Goal: Navigation & Orientation: Find specific page/section

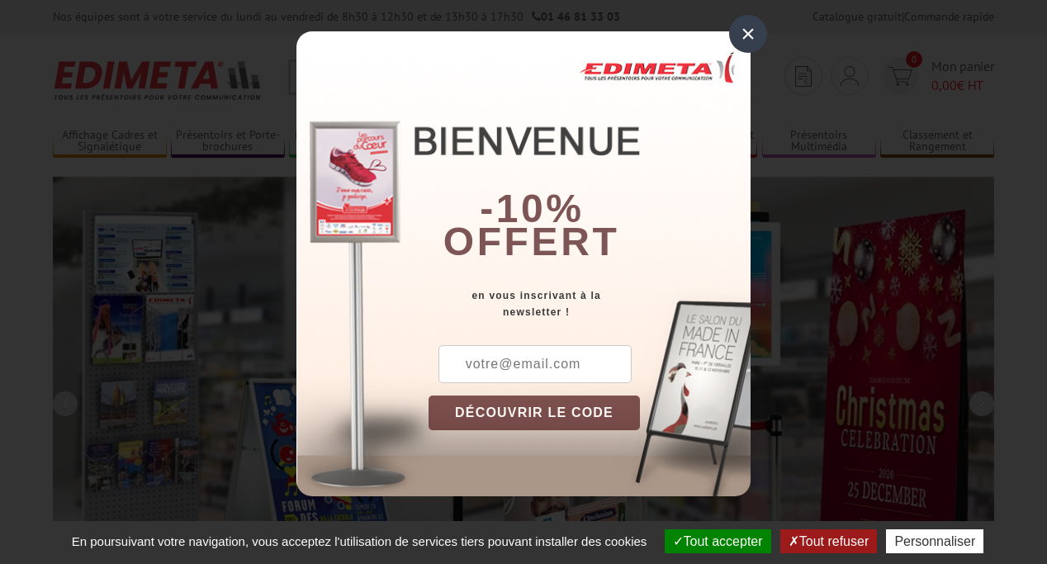
click at [710, 541] on button "Tout accepter" at bounding box center [718, 541] width 107 height 24
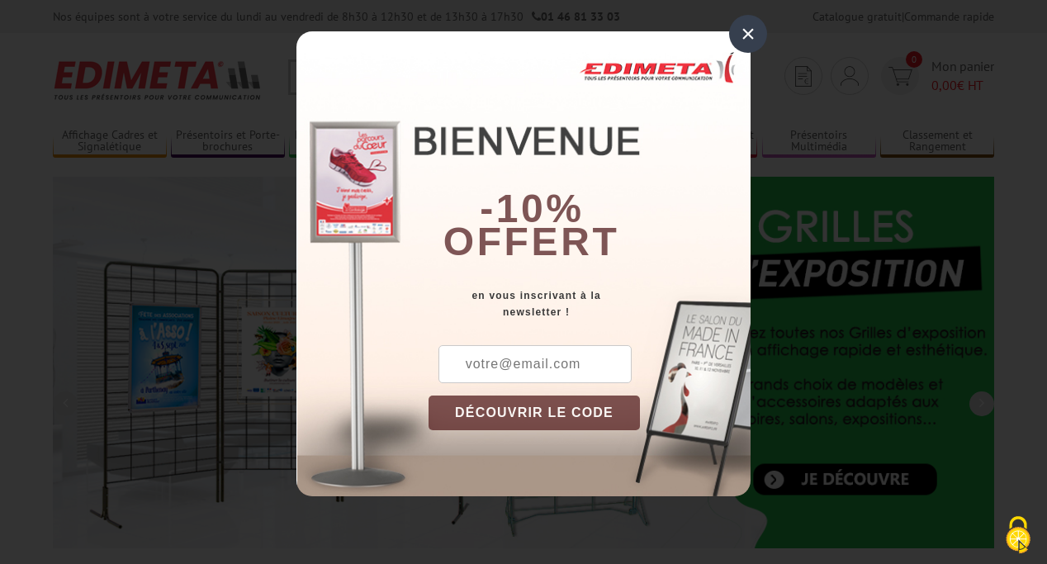
click at [748, 34] on div "×" at bounding box center [748, 34] width 38 height 38
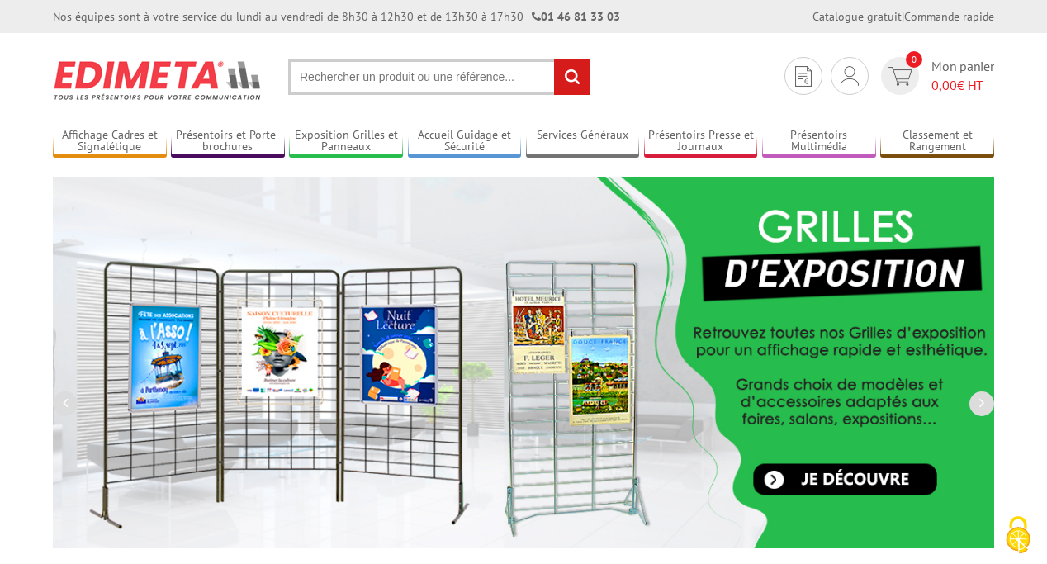
click at [0, 0] on div "Nos équipes sont à votre service du [DATE] au [DATE] de 8h30 à 12h30 et de 13h3…" at bounding box center [523, 16] width 1047 height 33
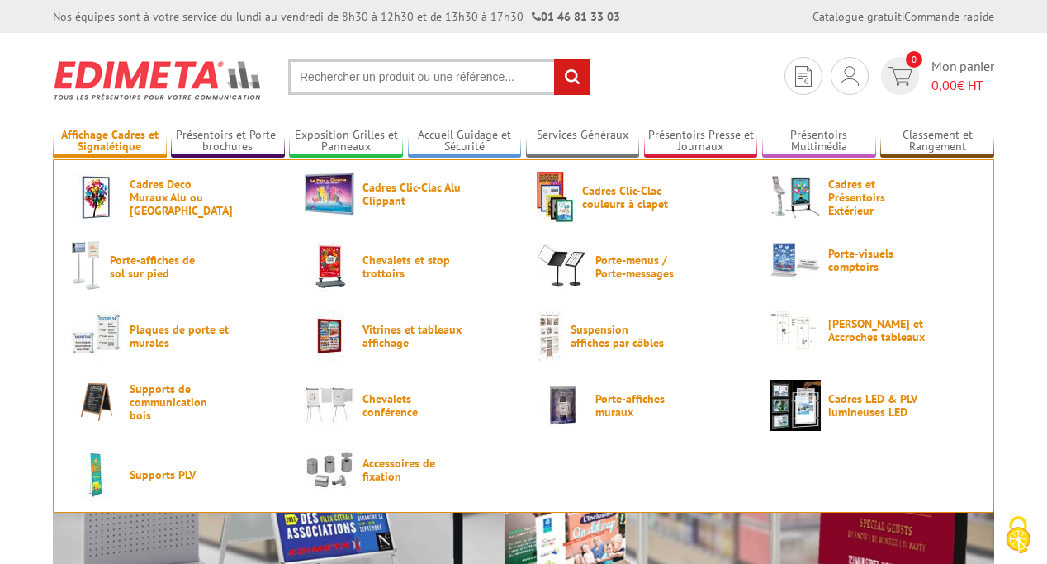
click at [109, 141] on link "Affichage Cadres et Signalétique" at bounding box center [110, 141] width 114 height 27
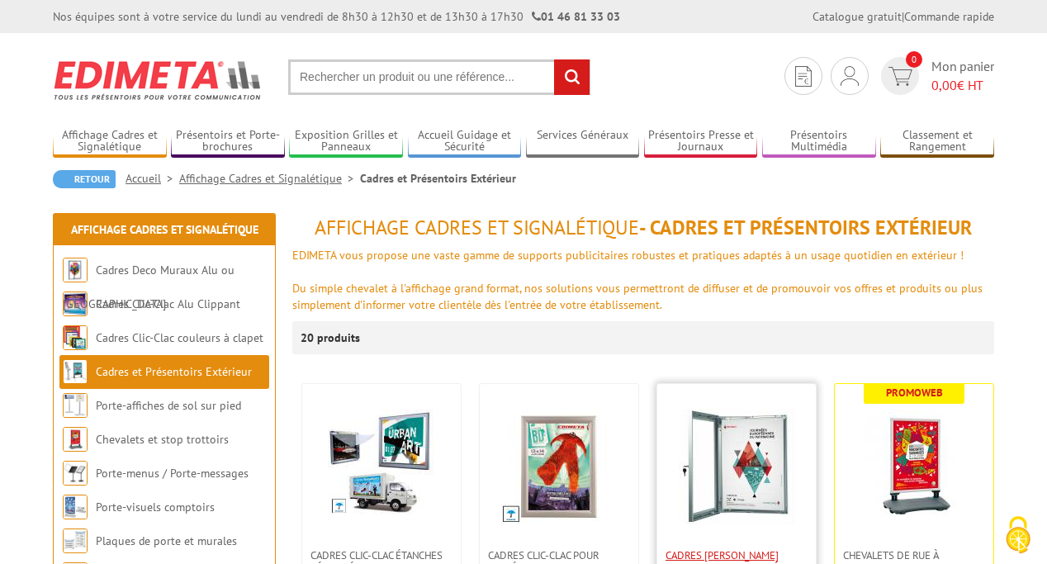
click at [736, 556] on span "Cadres vitrines affiches-posters intérieur / extérieur" at bounding box center [736, 567] width 142 height 37
